Goal: Entertainment & Leisure: Consume media (video, audio)

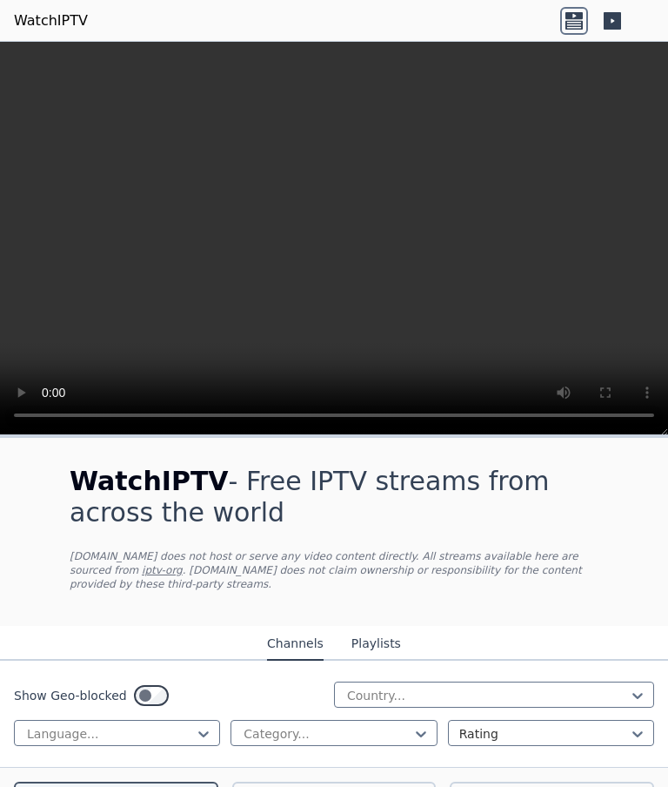
scroll to position [292, 0]
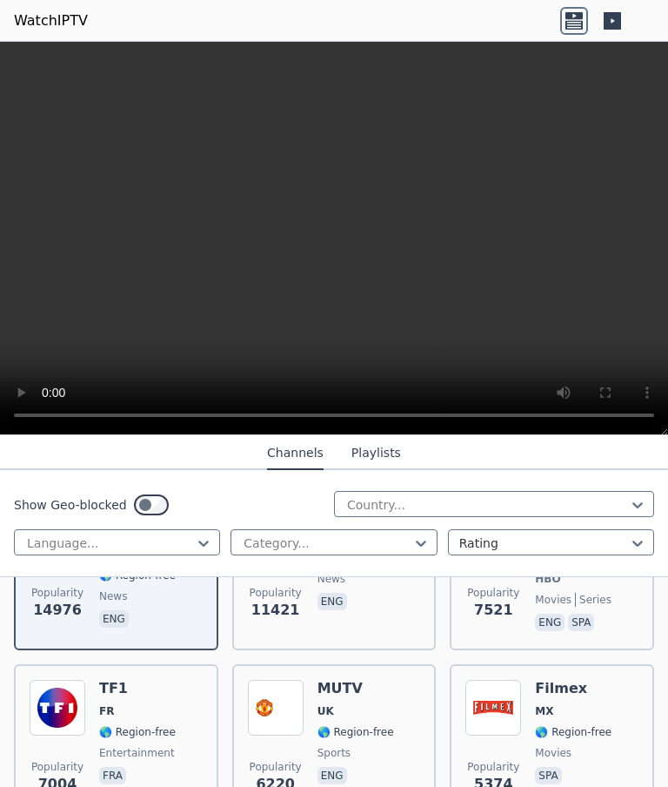
click at [148, 728] on span "🌎 Region-free" at bounding box center [137, 732] width 77 height 14
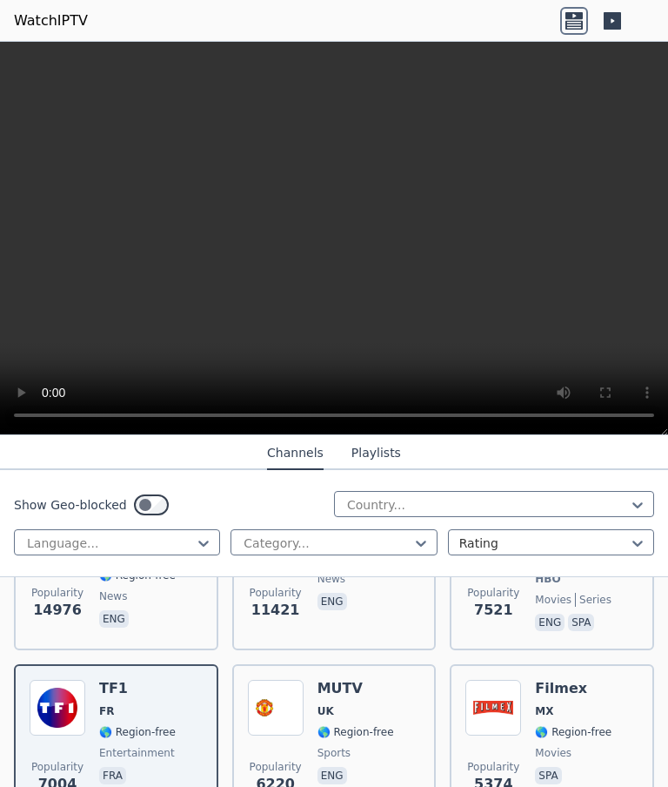
click at [337, 239] on video at bounding box center [334, 238] width 668 height 393
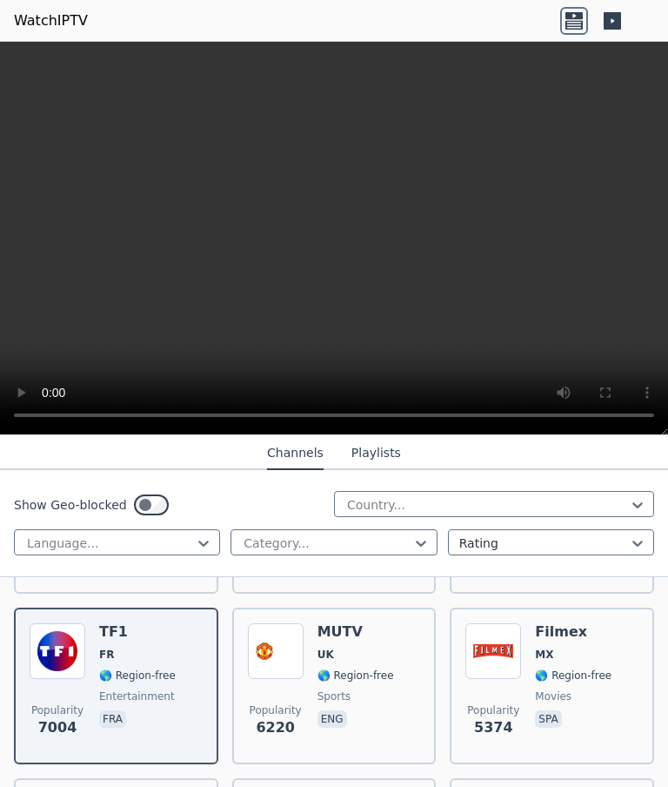
scroll to position [350, 0]
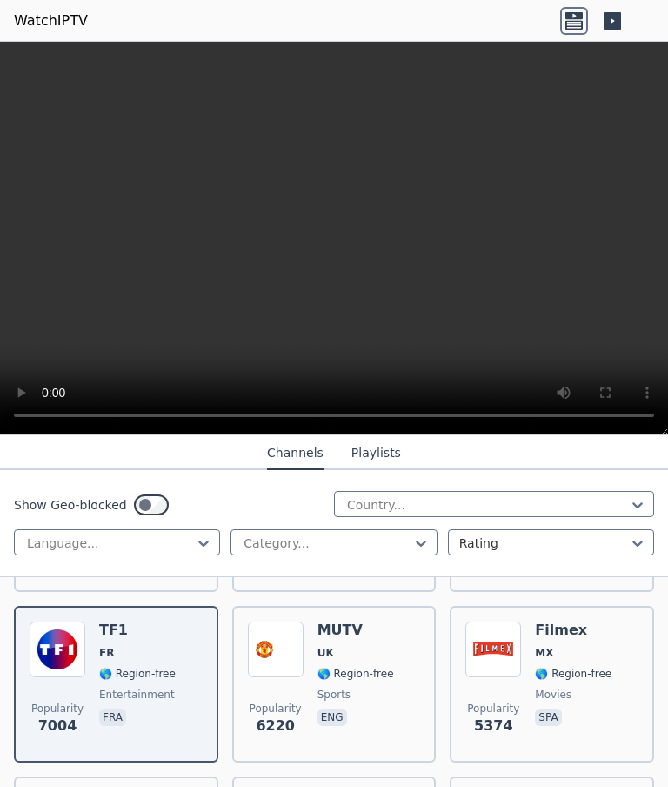
click at [163, 712] on span "fra" at bounding box center [137, 718] width 77 height 21
click at [386, 453] on button "Playlists" at bounding box center [377, 453] width 50 height 33
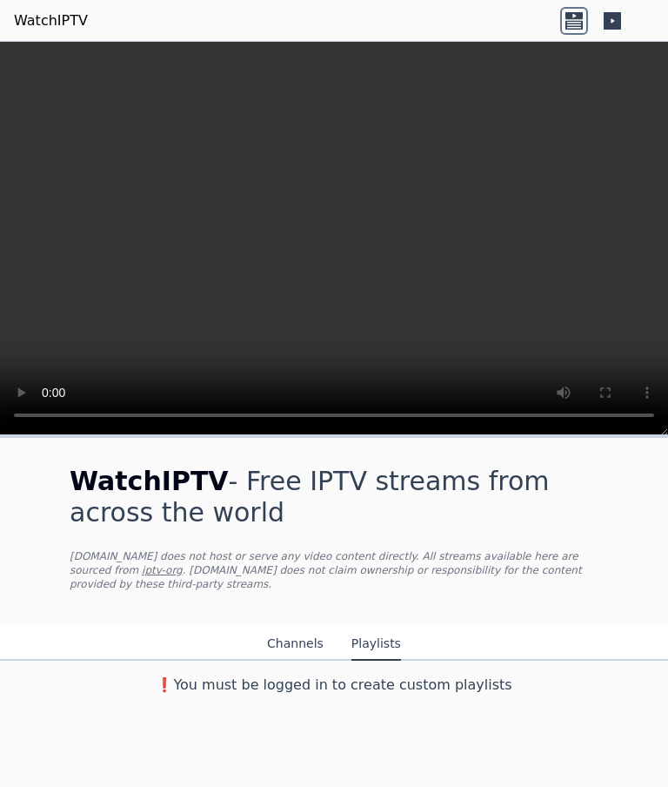
scroll to position [0, 0]
click at [299, 640] on button "Channels" at bounding box center [295, 643] width 57 height 33
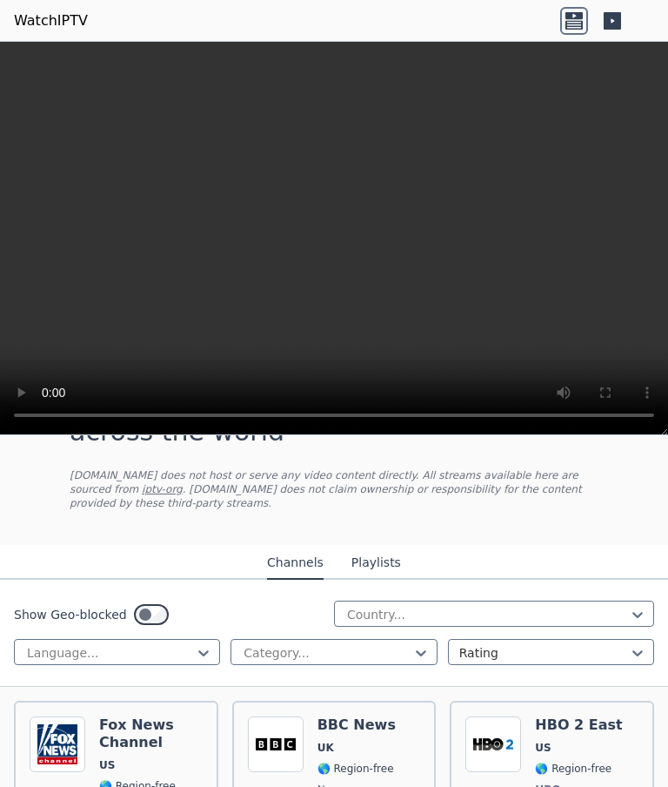
scroll to position [82, 0]
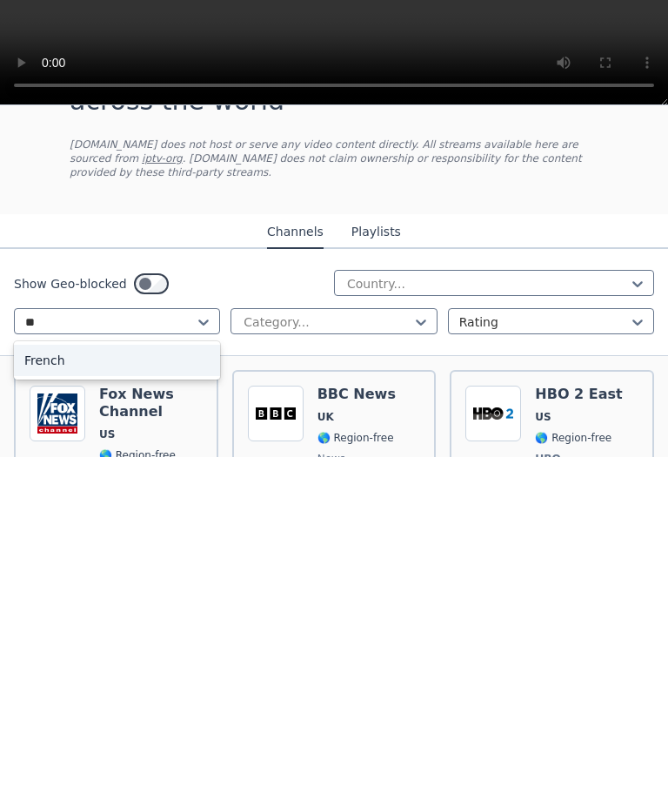
click at [162, 674] on div "French" at bounding box center [117, 689] width 206 height 31
type input "**"
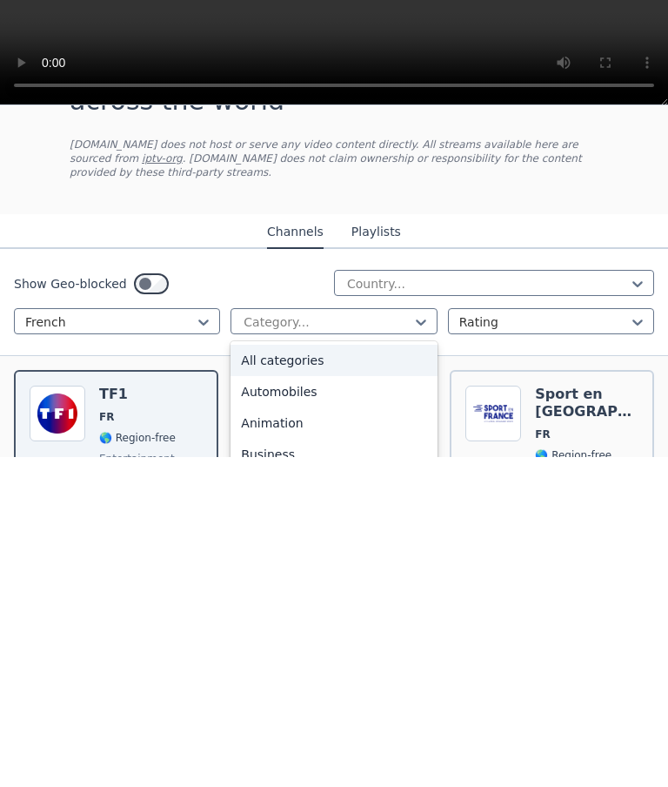
click at [347, 674] on div "All categories" at bounding box center [334, 689] width 206 height 31
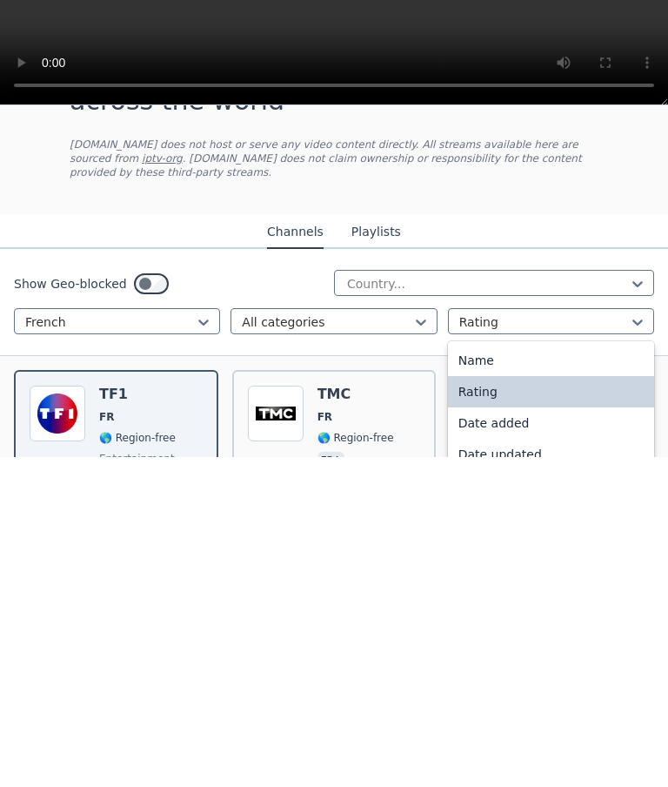
click at [490, 706] on div "Rating" at bounding box center [551, 721] width 206 height 31
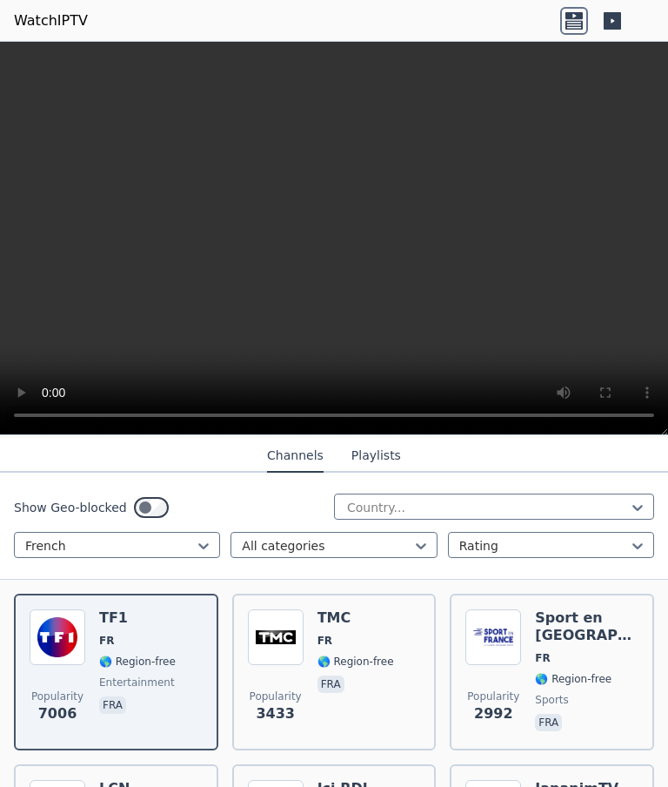
scroll to position [186, 0]
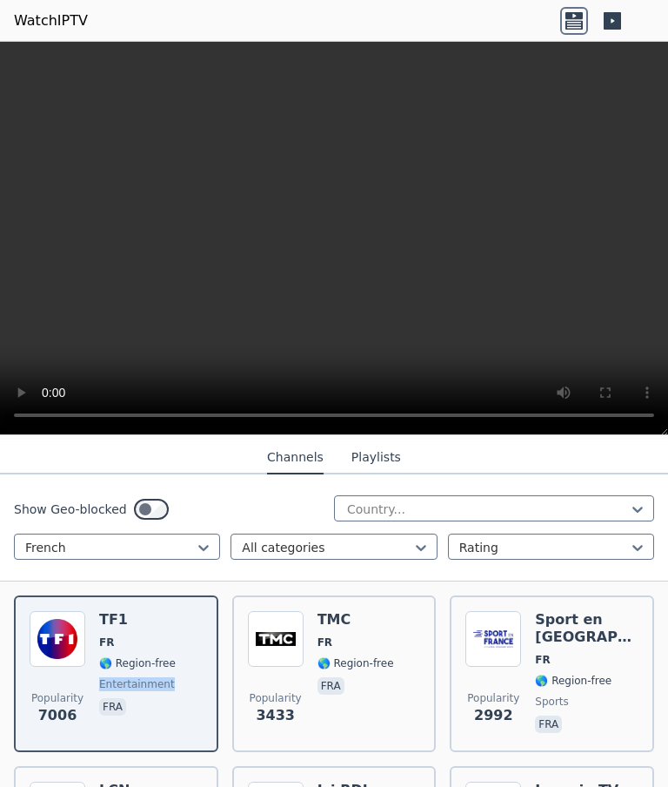
click at [174, 628] on div "TF1 FR 🌎 Region-free entertainment fra" at bounding box center [137, 673] width 77 height 125
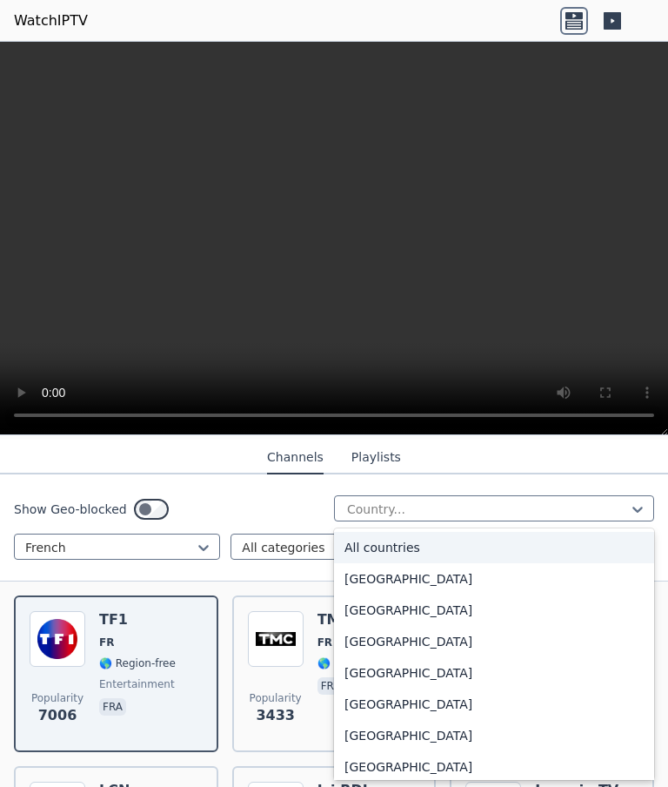
click at [529, 503] on div at bounding box center [488, 508] width 284 height 17
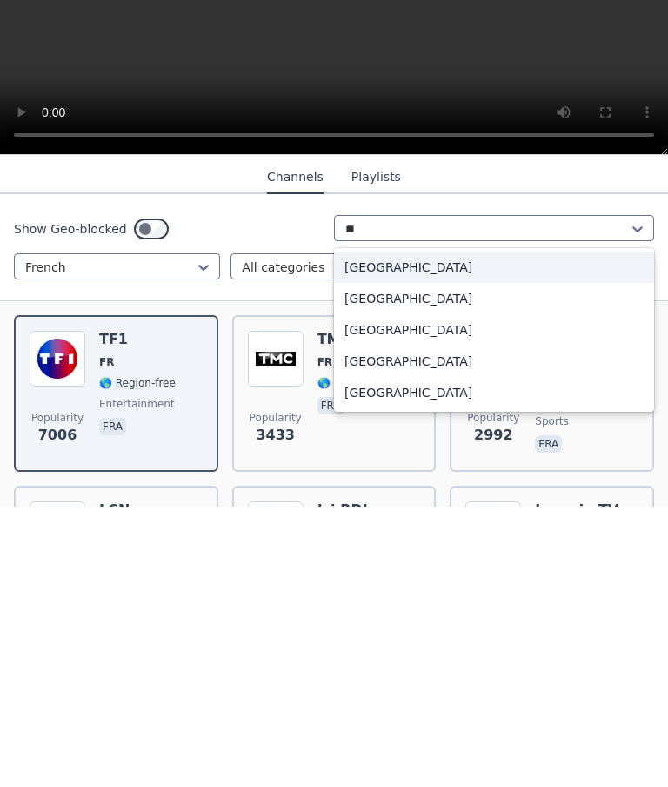
click at [376, 563] on div "[GEOGRAPHIC_DATA]" at bounding box center [494, 578] width 320 height 31
type input "**"
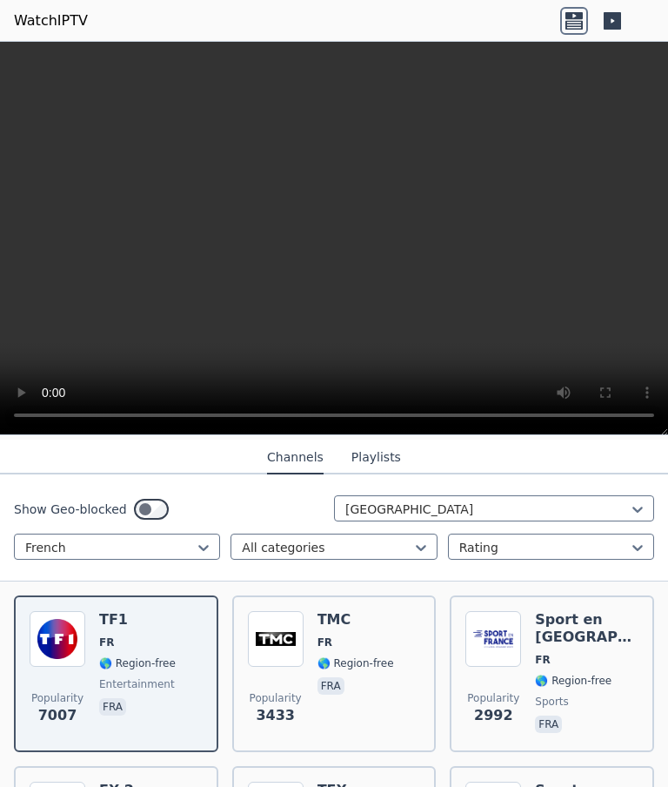
click at [372, 466] on button "Playlists" at bounding box center [377, 457] width 50 height 33
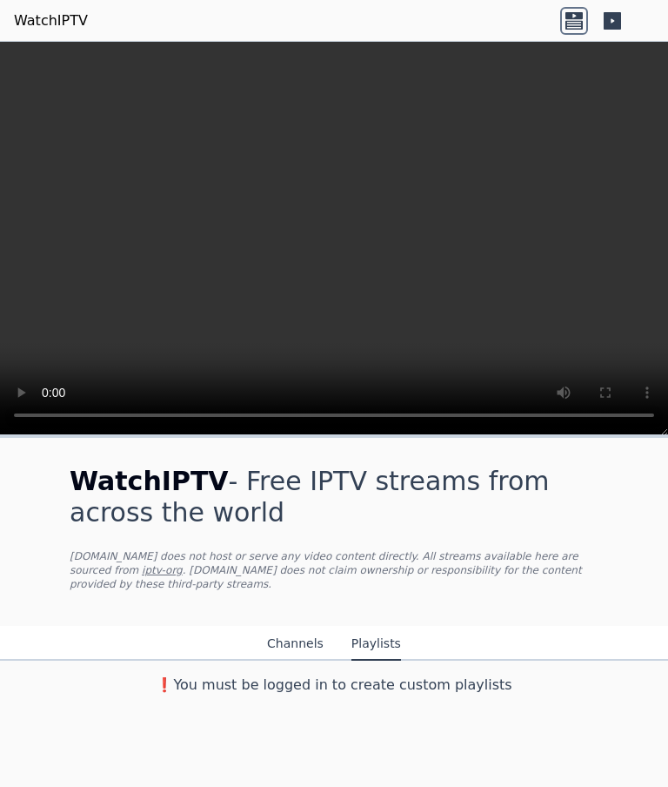
click at [299, 643] on button "Channels" at bounding box center [295, 643] width 57 height 33
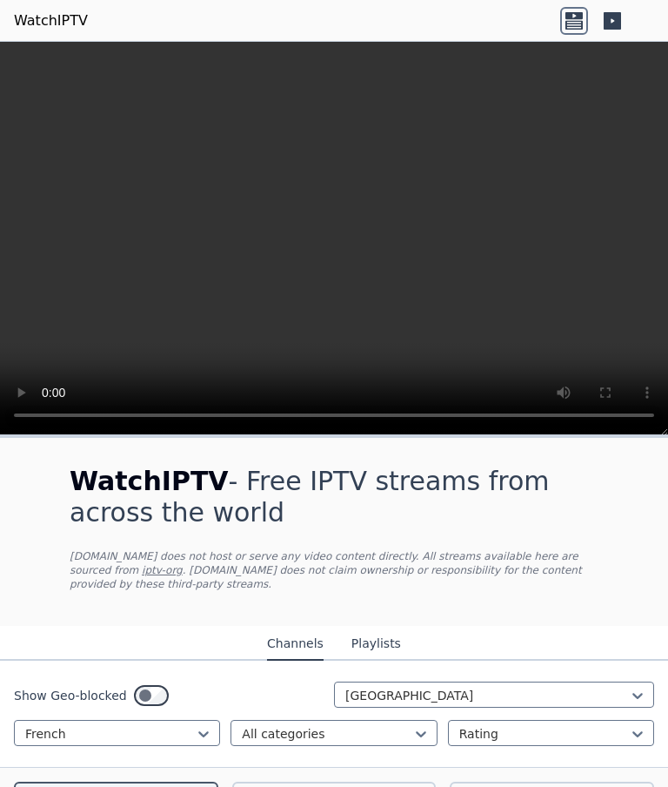
click at [574, 18] on icon at bounding box center [574, 15] width 17 height 7
click at [580, 32] on icon at bounding box center [574, 21] width 28 height 28
click at [580, 26] on icon at bounding box center [574, 24] width 17 height 9
click at [626, 16] on icon at bounding box center [613, 21] width 28 height 28
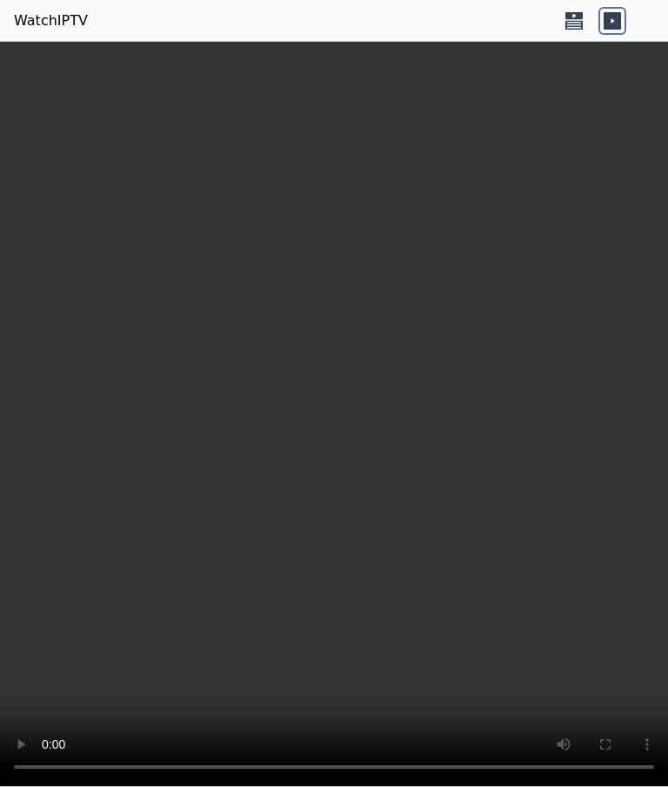
click at [332, 412] on video at bounding box center [334, 414] width 668 height 745
click at [352, 416] on video at bounding box center [334, 414] width 668 height 745
click at [583, 33] on icon at bounding box center [574, 21] width 28 height 28
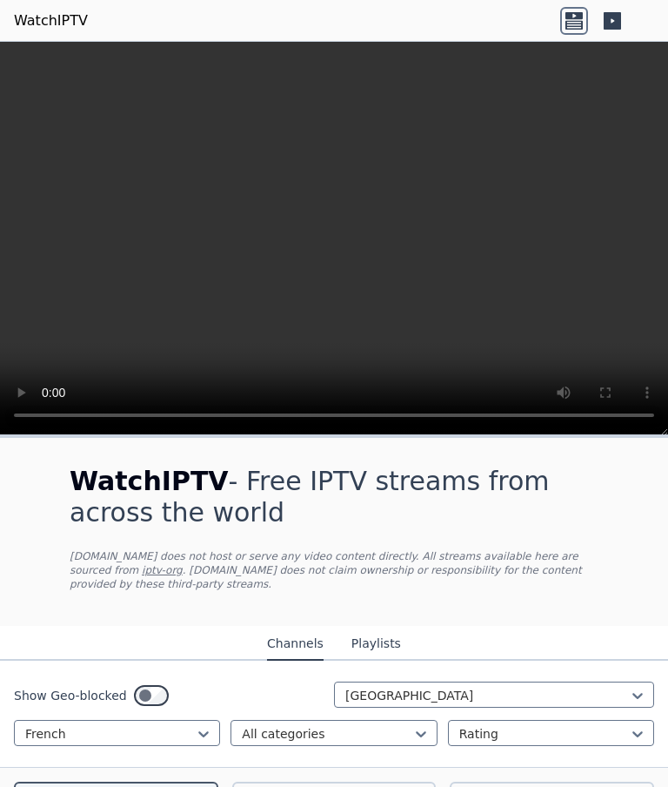
click at [575, 32] on icon at bounding box center [574, 21] width 28 height 28
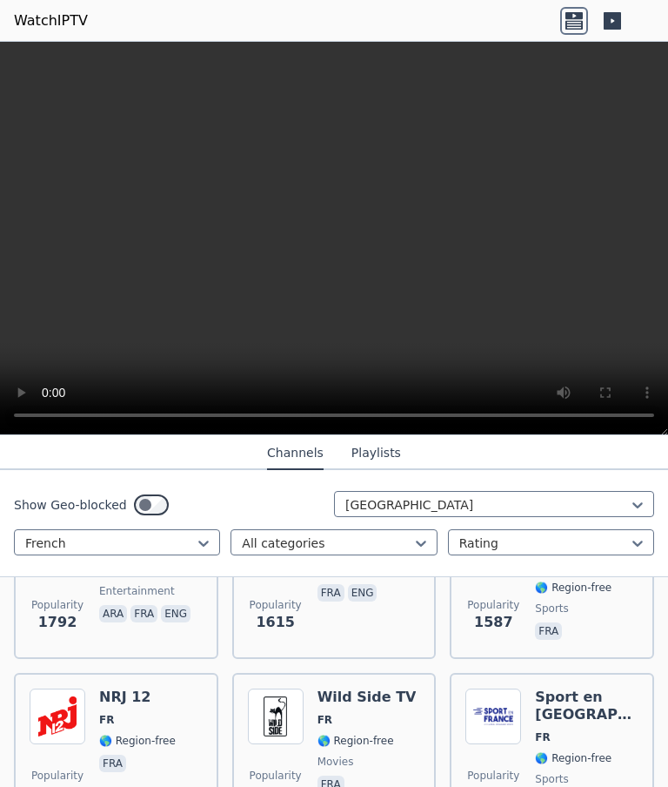
scroll to position [446, 0]
